Goal: Navigation & Orientation: Find specific page/section

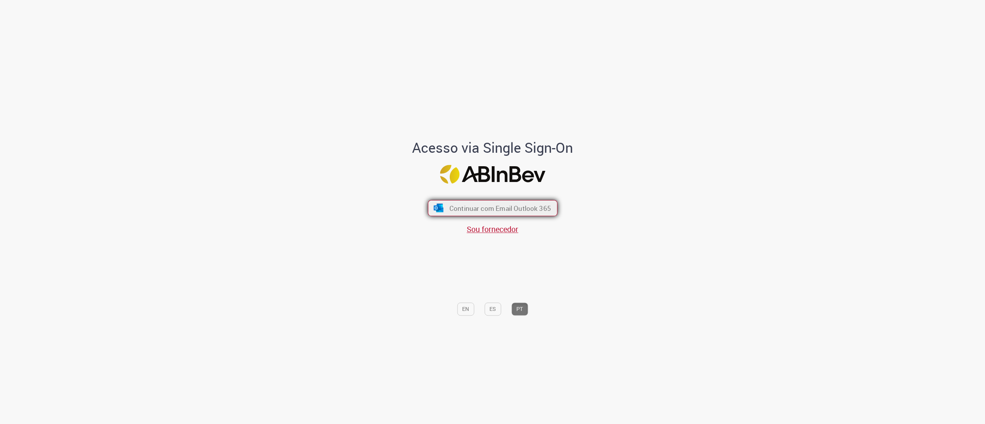
click at [500, 205] on span "Continuar com Email Outlook 365" at bounding box center [500, 208] width 102 height 9
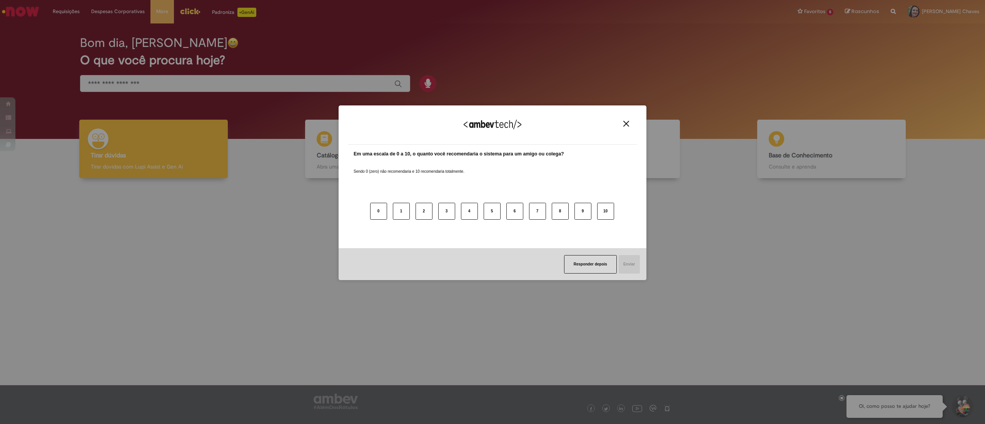
click at [622, 127] on div "Agradecemos seu feedback!" at bounding box center [492, 130] width 289 height 30
click at [627, 124] on img "Close" at bounding box center [627, 124] width 6 height 6
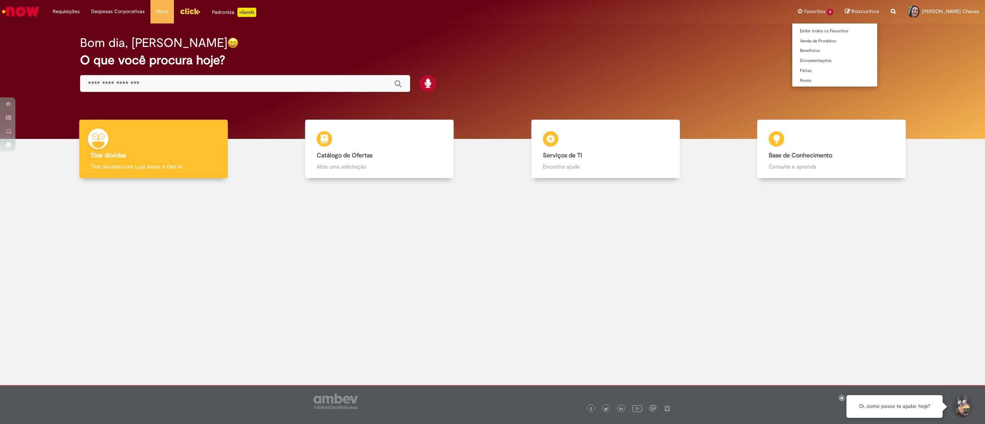
click at [812, 12] on li "Favoritos 5 Exibir todos os Favoritos Venda de Produtos Benefícios Documentaçõe…" at bounding box center [815, 11] width 47 height 23
click at [815, 62] on link "Documentações" at bounding box center [835, 61] width 85 height 8
